Goal: Check status: Check status

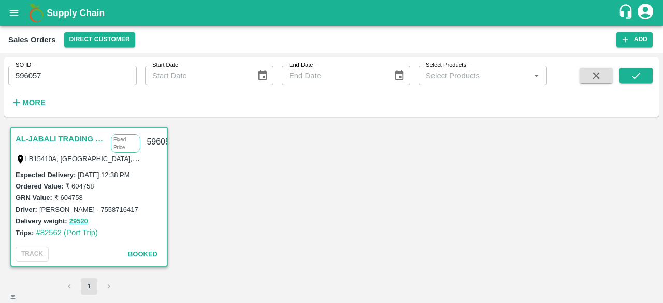
scroll to position [54, 0]
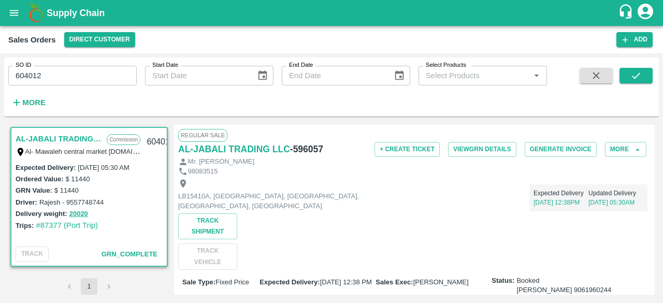
click at [314, 148] on h6 "- 596057" at bounding box center [306, 149] width 33 height 15
copy h6 "596057"
click at [314, 148] on h6 "- 596057" at bounding box center [306, 149] width 33 height 15
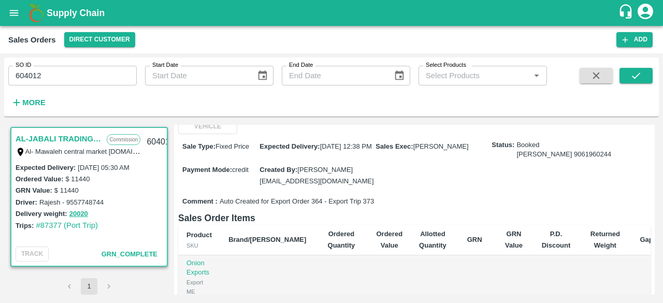
scroll to position [135, 0]
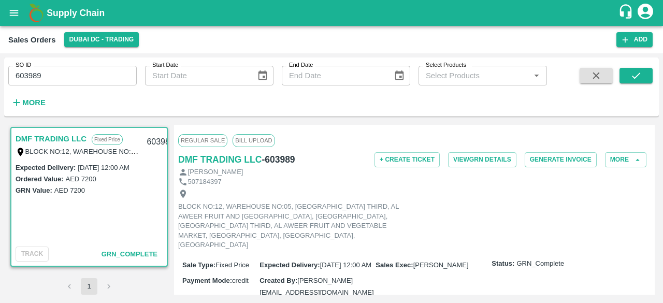
scroll to position [65, 0]
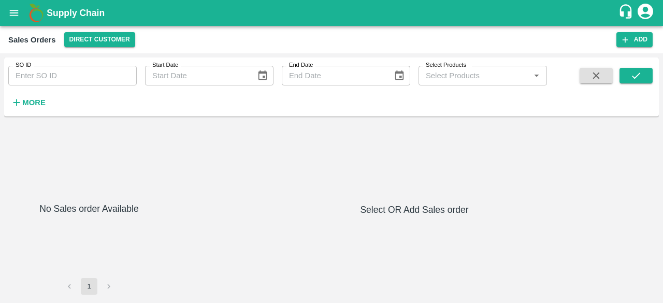
type input "597515"
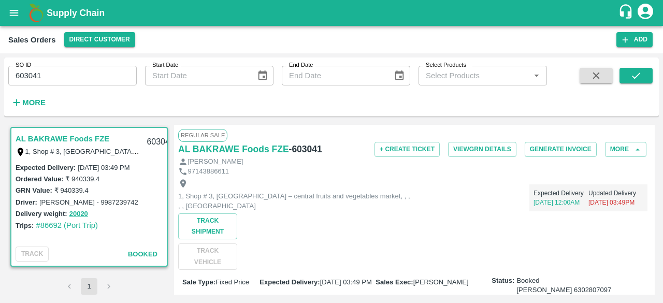
scroll to position [1, 0]
click at [148, 255] on span "Booked" at bounding box center [143, 254] width 30 height 8
